Goal: Transaction & Acquisition: Purchase product/service

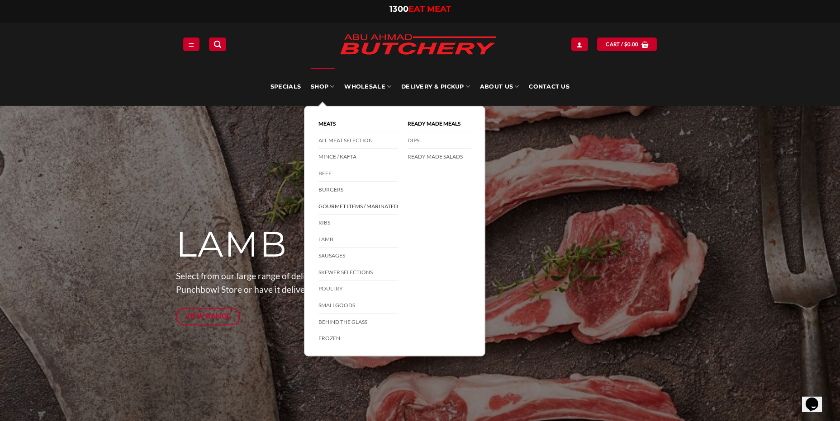
click at [385, 205] on link "Gourmet Items / Marinated" at bounding box center [358, 207] width 80 height 17
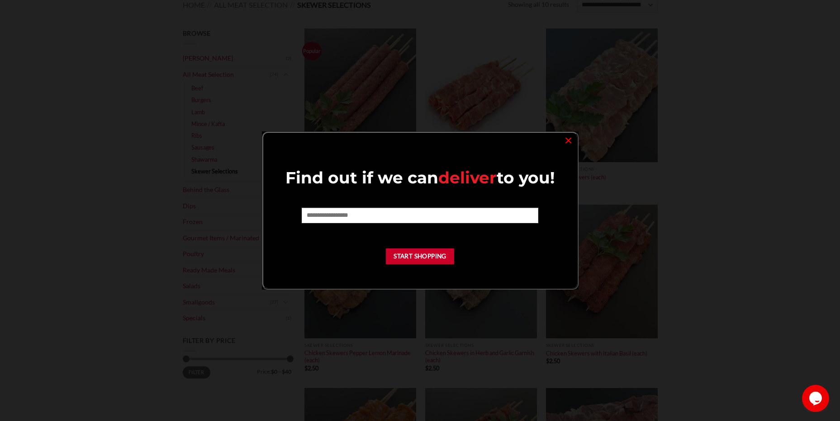
scroll to position [136, 0]
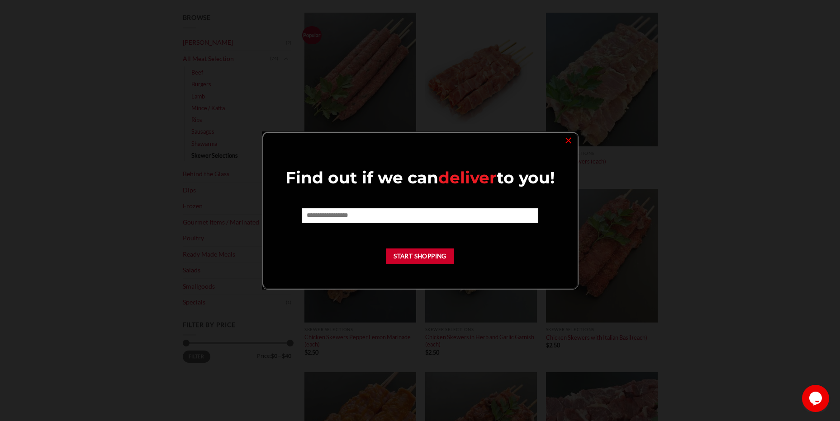
click at [572, 144] on link "×" at bounding box center [568, 140] width 13 height 12
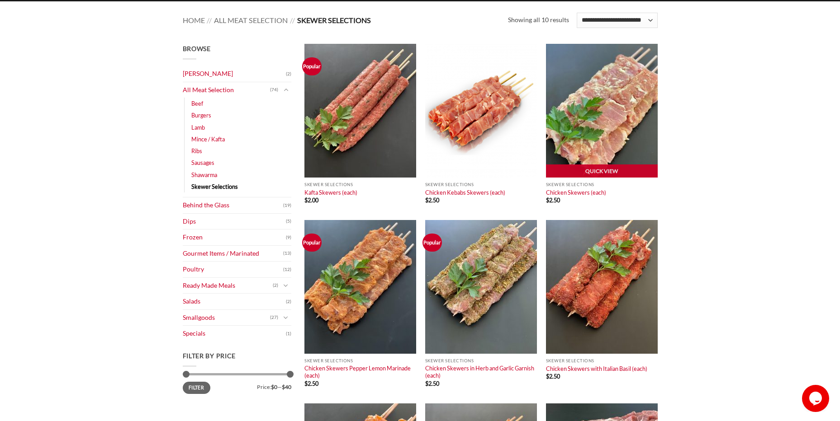
scroll to position [90, 0]
